Goal: Obtain resource: Download file/media

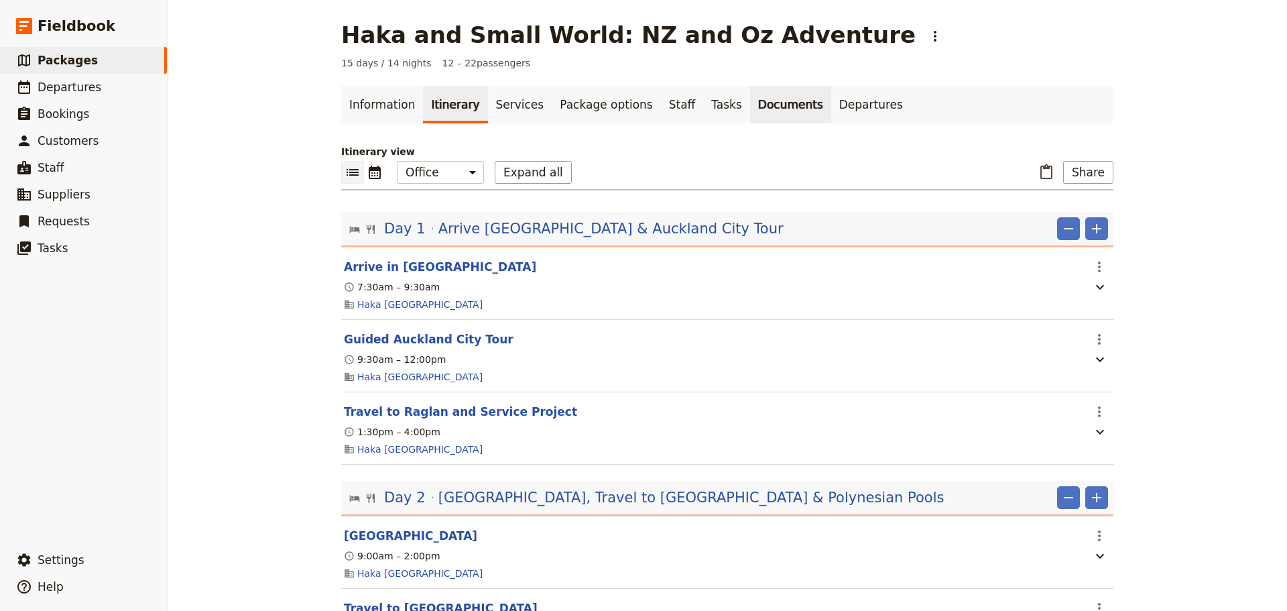
click at [767, 105] on link "Documents" at bounding box center [790, 105] width 81 height 38
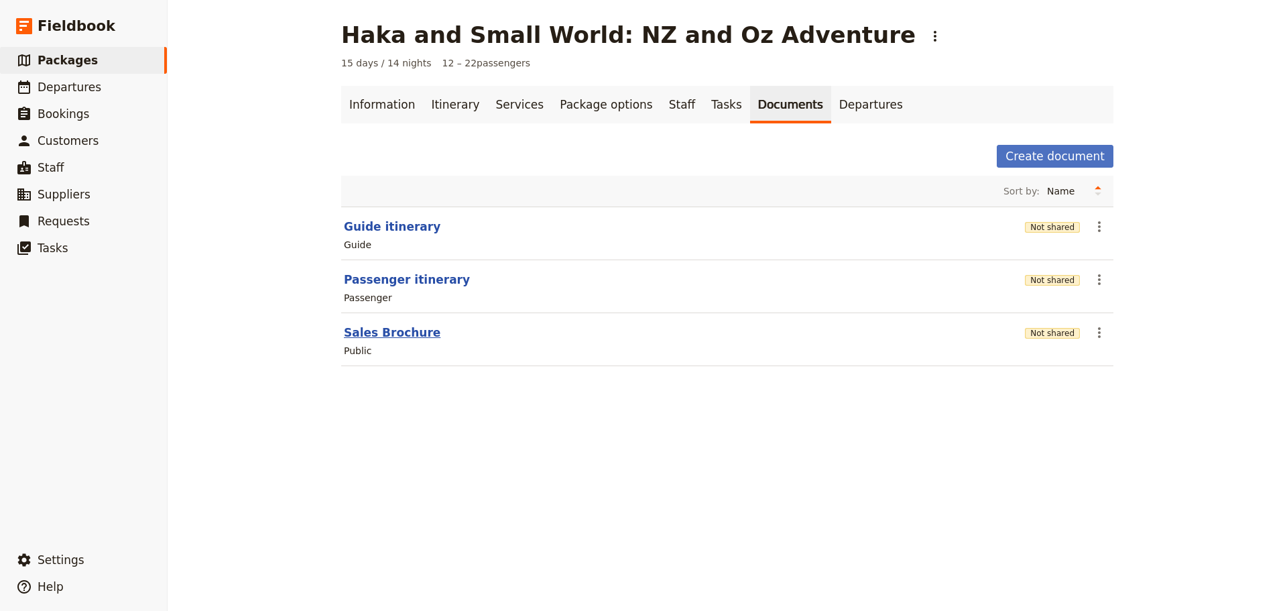
click at [378, 330] on button "Sales Brochure" at bounding box center [392, 332] width 97 height 16
select select "DEFAULT"
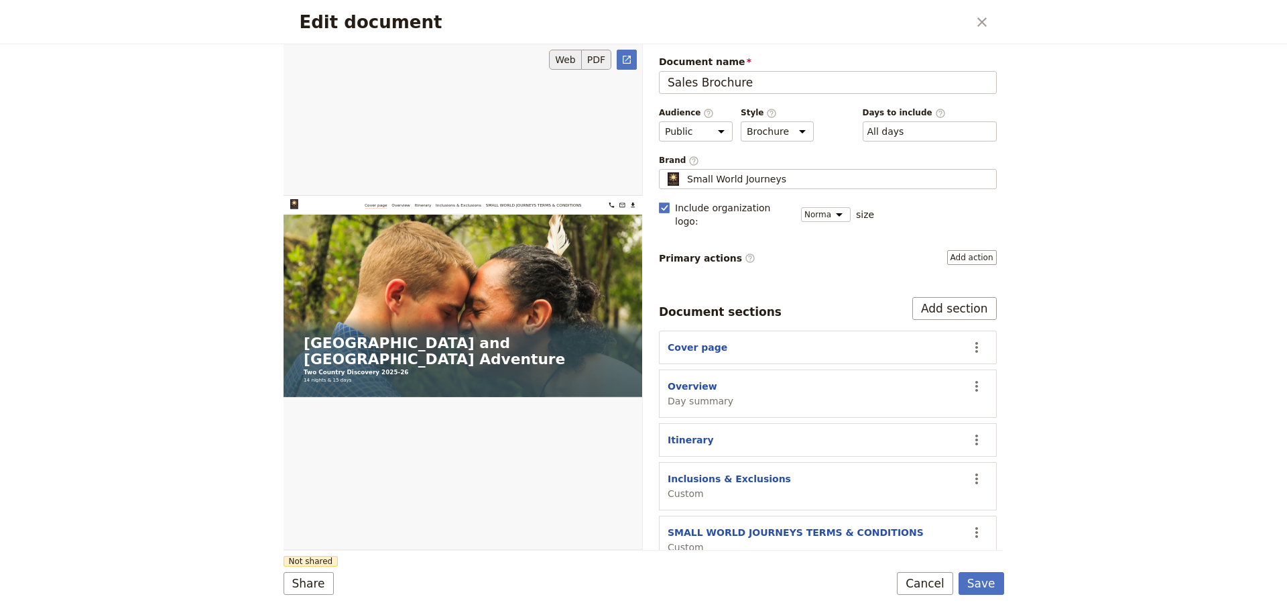
click at [595, 62] on button "PDF" at bounding box center [596, 60] width 29 height 20
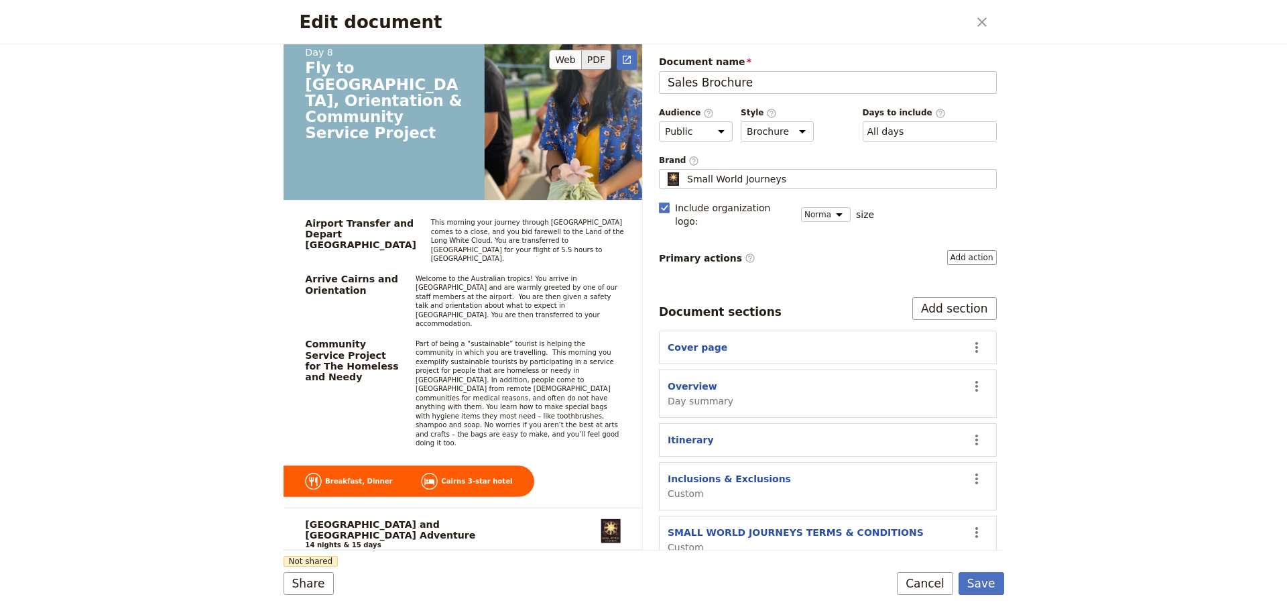
scroll to position [8715, 0]
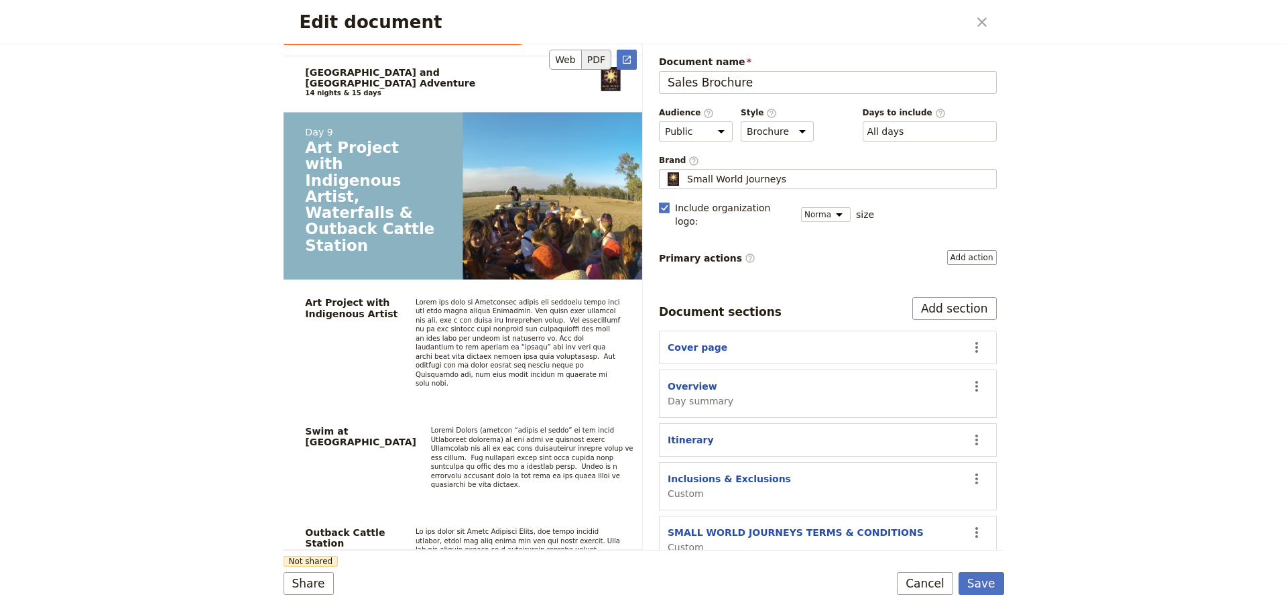
click at [164, 379] on div "Edit document ​ [GEOGRAPHIC_DATA] and [GEOGRAPHIC_DATA] Adventure Two Country D…" at bounding box center [643, 305] width 1287 height 611
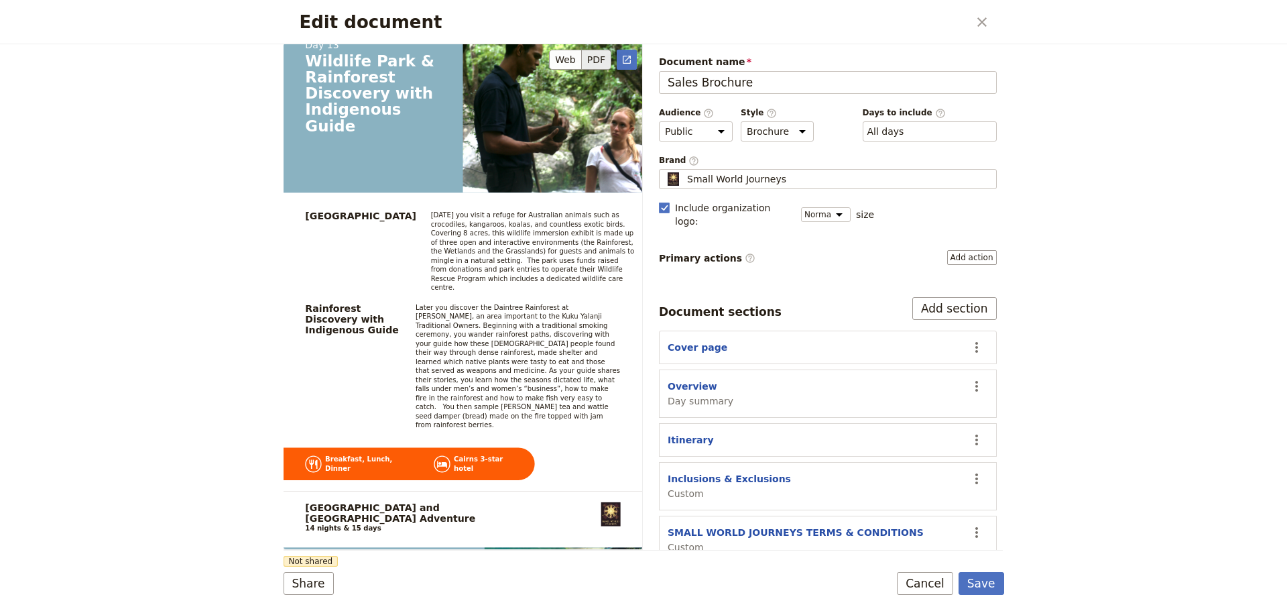
scroll to position [12960, 0]
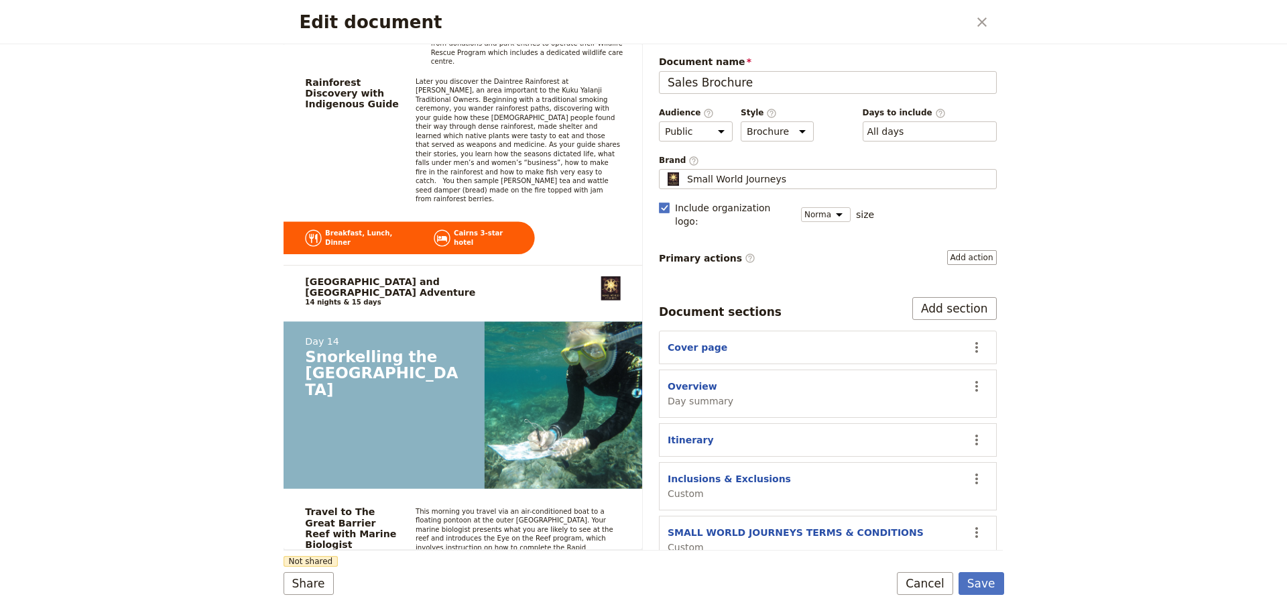
click at [200, 385] on div "Edit document ​ [GEOGRAPHIC_DATA] and [GEOGRAPHIC_DATA] Adventure Two Country D…" at bounding box center [643, 305] width 1287 height 611
click at [181, 381] on div "Edit document ​ [GEOGRAPHIC_DATA] and [GEOGRAPHIC_DATA] Adventure Two Country D…" at bounding box center [643, 305] width 1287 height 611
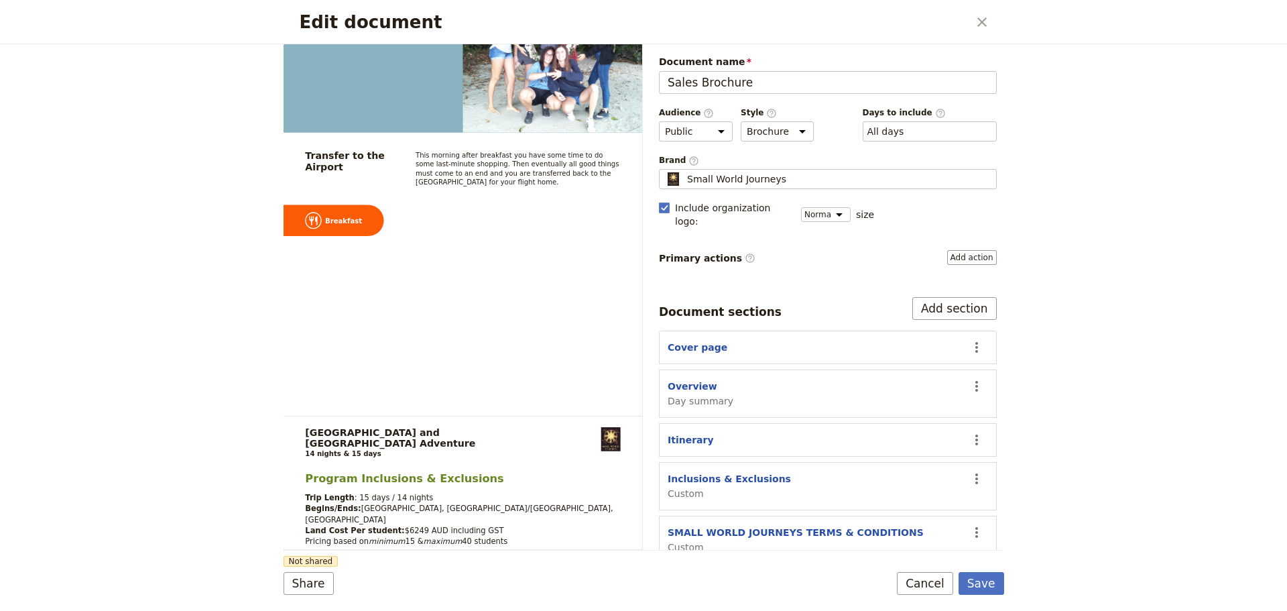
scroll to position [14636, 0]
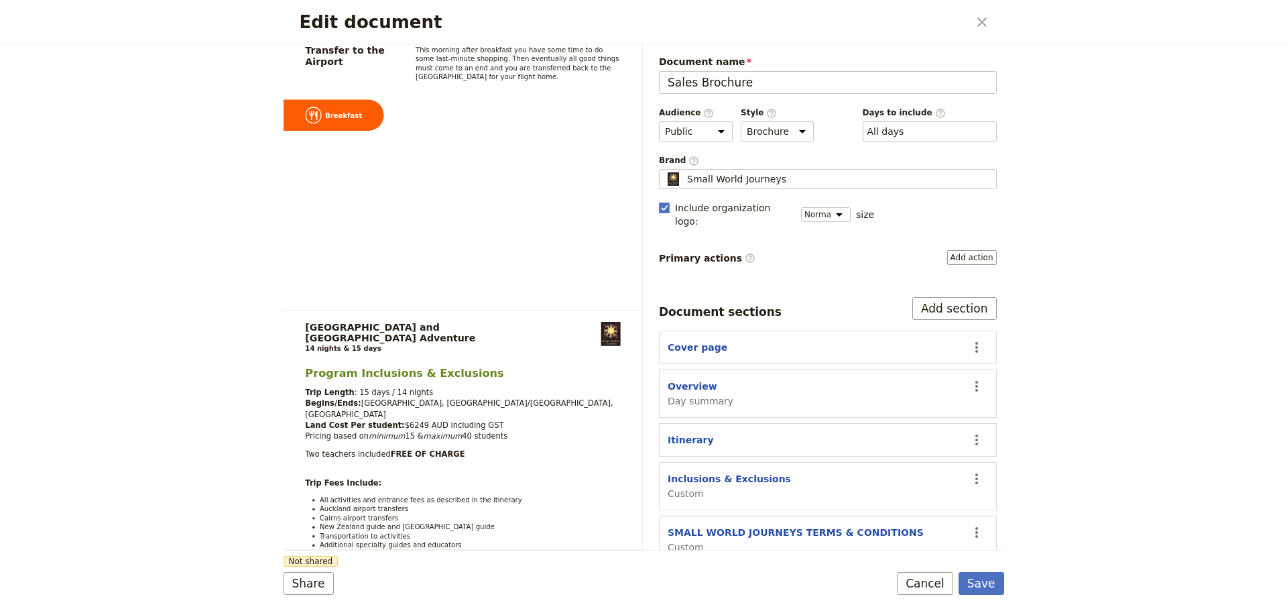
click at [1143, 278] on div "Edit document ​ [GEOGRAPHIC_DATA] and [GEOGRAPHIC_DATA] Adventure Two Country D…" at bounding box center [643, 305] width 1287 height 611
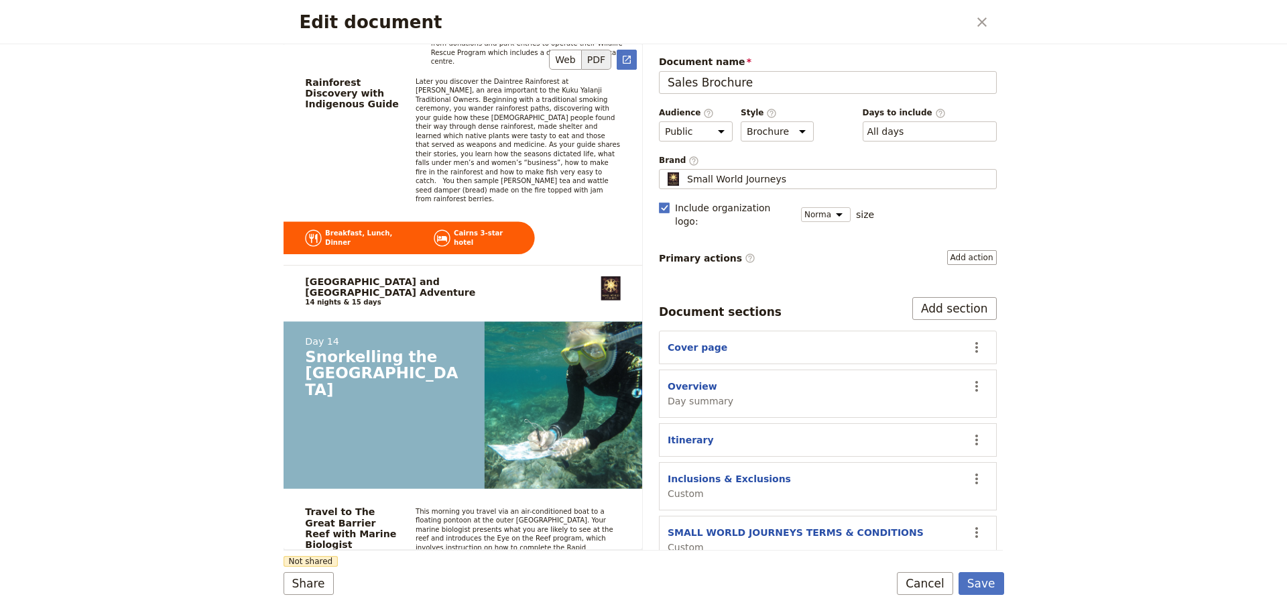
scroll to position [12402, 0]
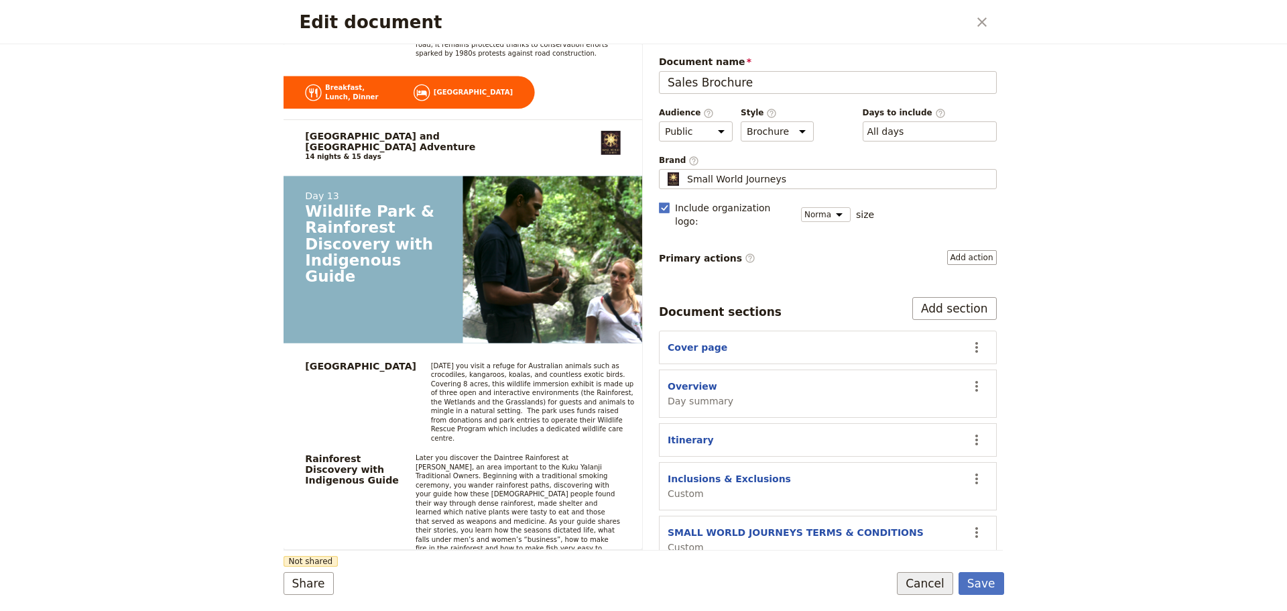
click at [932, 579] on button "Cancel" at bounding box center [925, 583] width 56 height 23
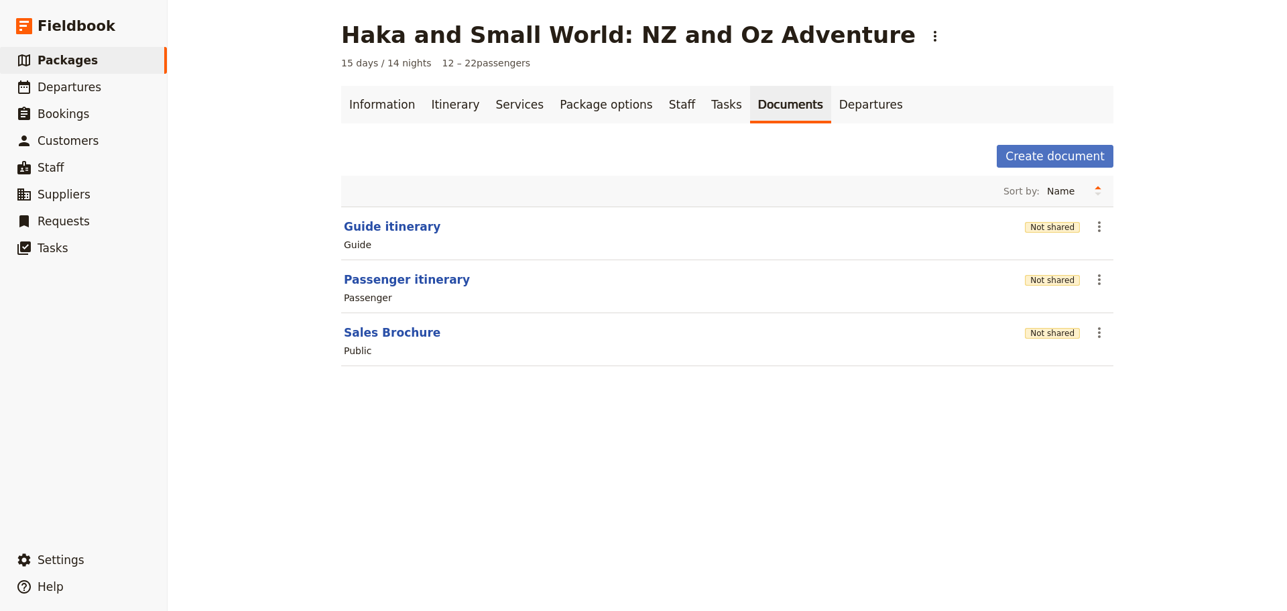
drag, startPoint x: 651, startPoint y: 376, endPoint x: 669, endPoint y: 375, distance: 18.1
click at [654, 378] on div "Sort by: Name Most recently updated Most recently created Guide itinerary Not s…" at bounding box center [727, 279] width 772 height 206
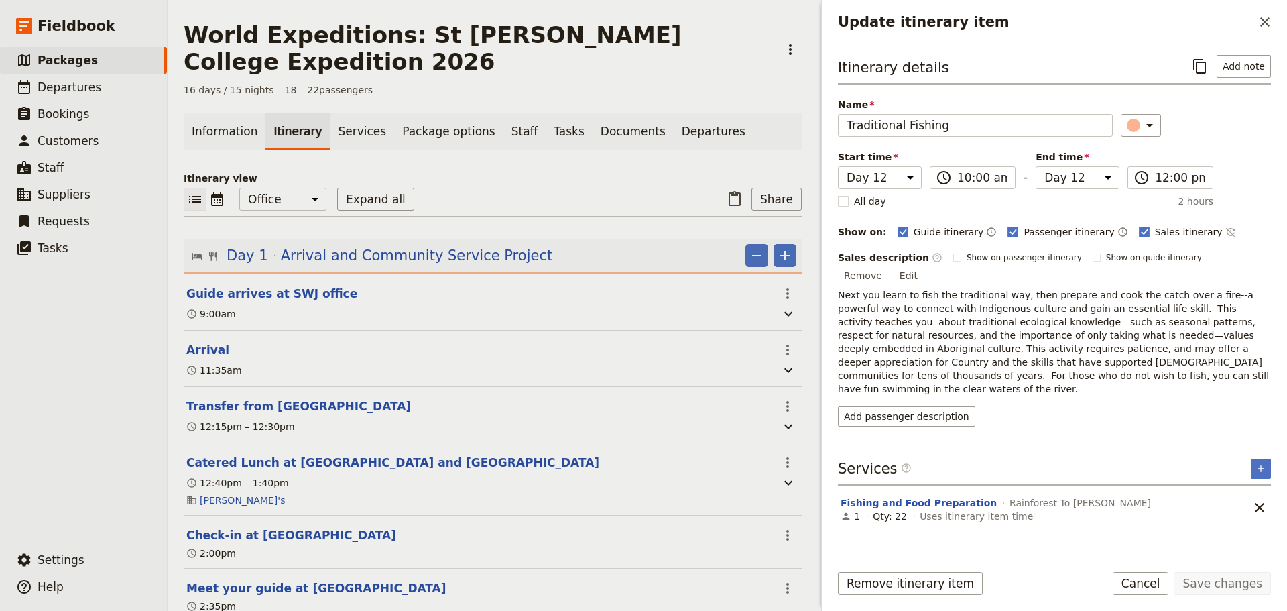
select select "12"
